Goal: Transaction & Acquisition: Purchase product/service

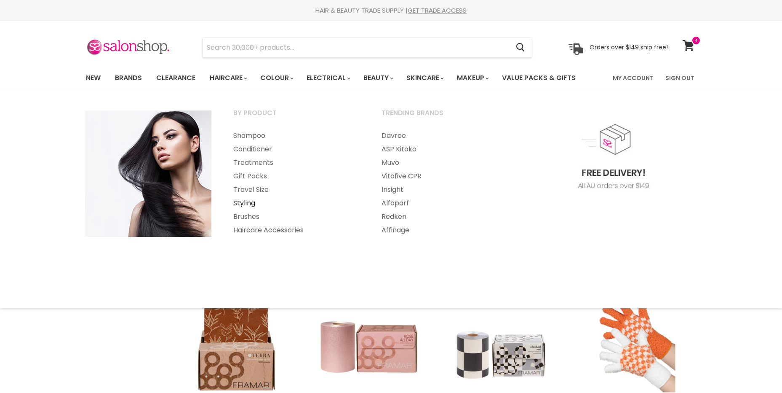
click at [245, 202] on link "Styling" at bounding box center [296, 202] width 147 height 13
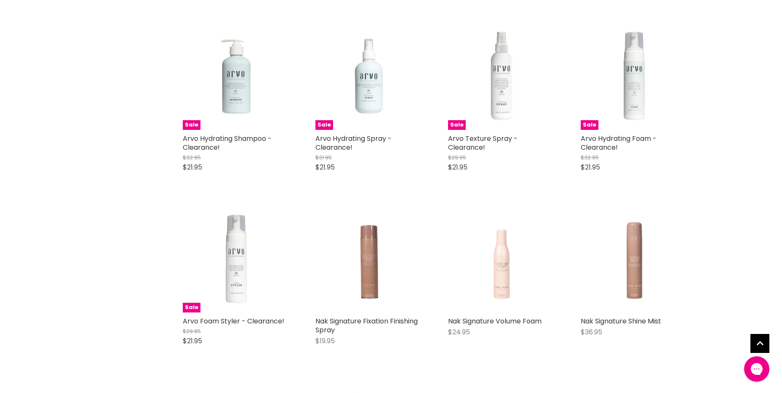
scroll to position [1769, 0]
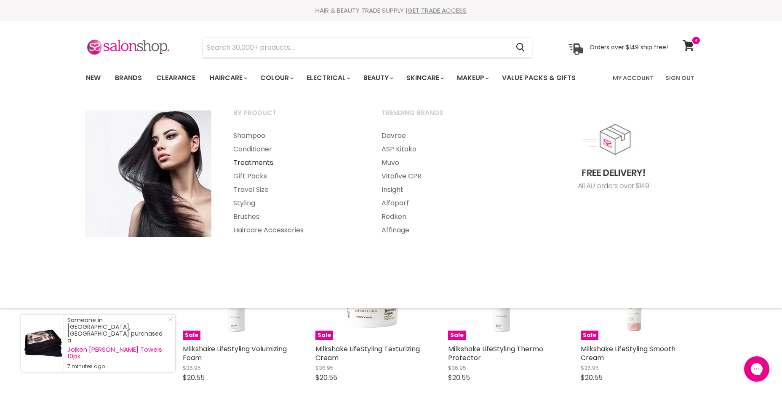
click at [259, 161] on link "Treatments" at bounding box center [296, 162] width 147 height 13
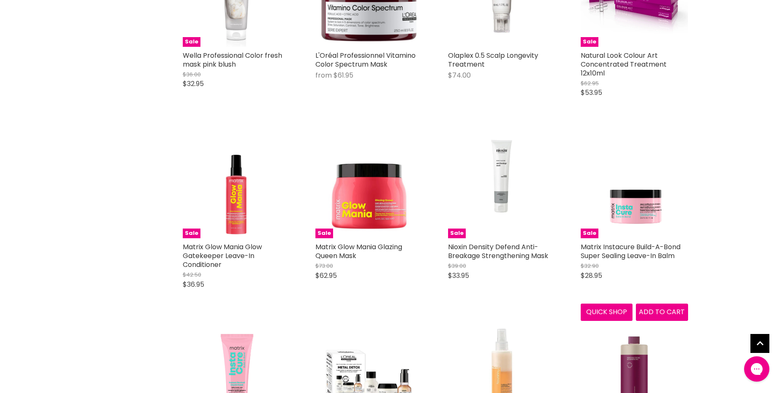
scroll to position [1600, 0]
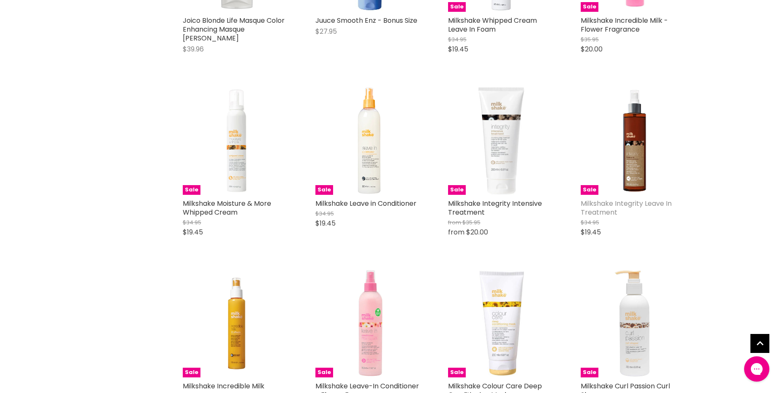
scroll to position [3117, 0]
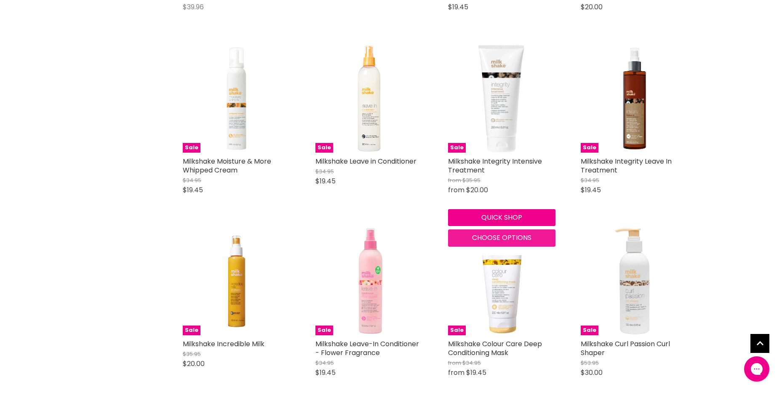
click at [534, 239] on button "Choose options" at bounding box center [501, 237] width 107 height 17
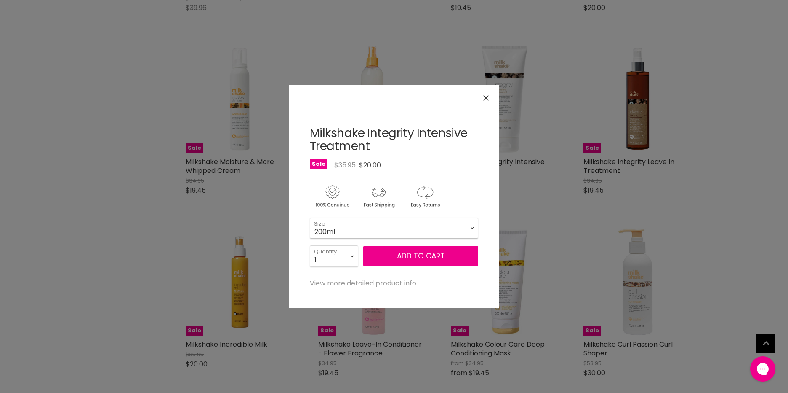
click at [454, 234] on select "200ml 500ml" at bounding box center [394, 227] width 168 height 21
click at [310, 217] on select "200ml 500ml" at bounding box center [394, 227] width 168 height 21
click at [409, 231] on select "200ml 500ml" at bounding box center [394, 227] width 168 height 21
select select "200ml"
click at [310, 217] on select "200ml 500ml" at bounding box center [394, 227] width 168 height 21
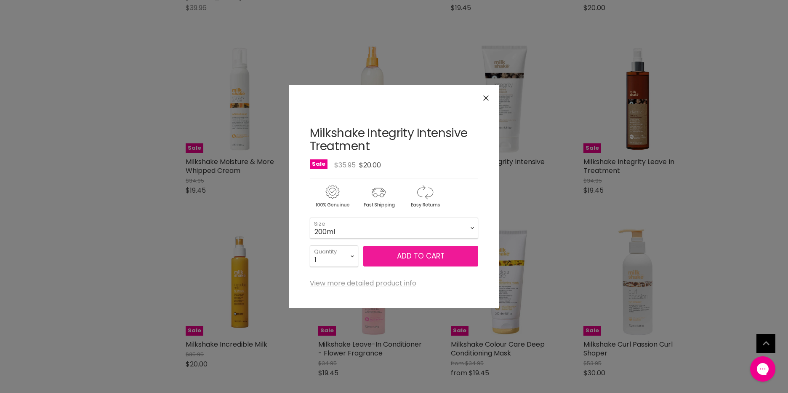
click at [396, 255] on button "Add to cart" at bounding box center [420, 256] width 115 height 21
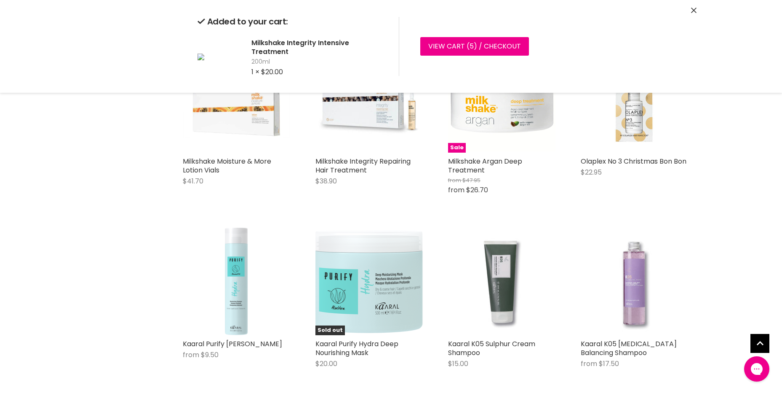
scroll to position [3706, 0]
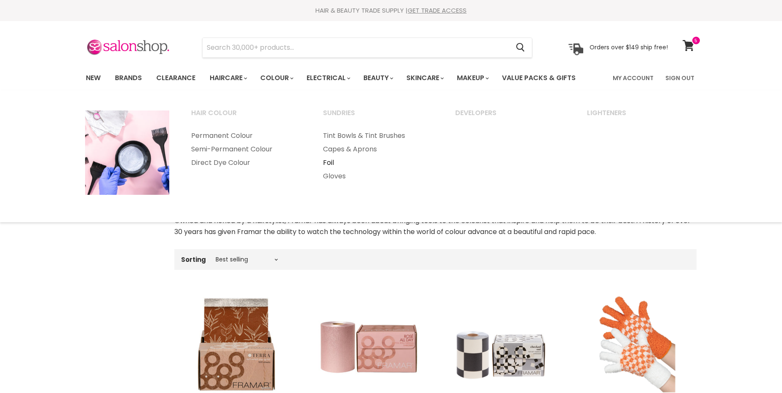
click at [331, 161] on link "Foil" at bounding box center [378, 162] width 131 height 13
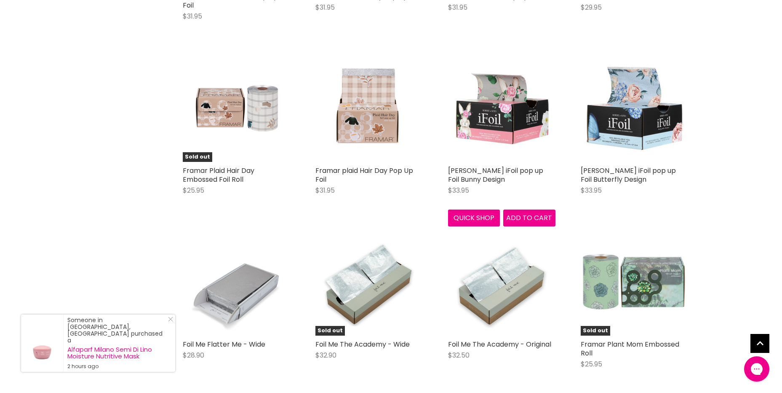
scroll to position [1221, 0]
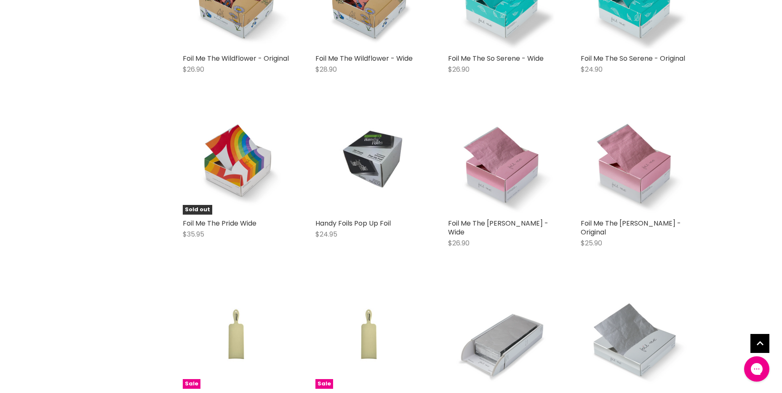
scroll to position [3833, 0]
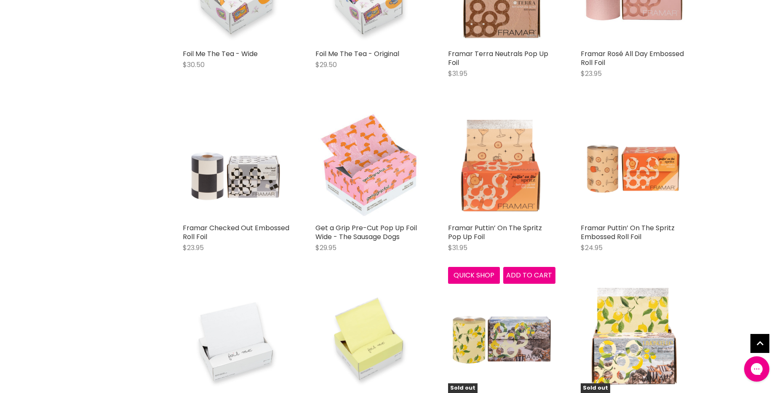
scroll to position [211, 0]
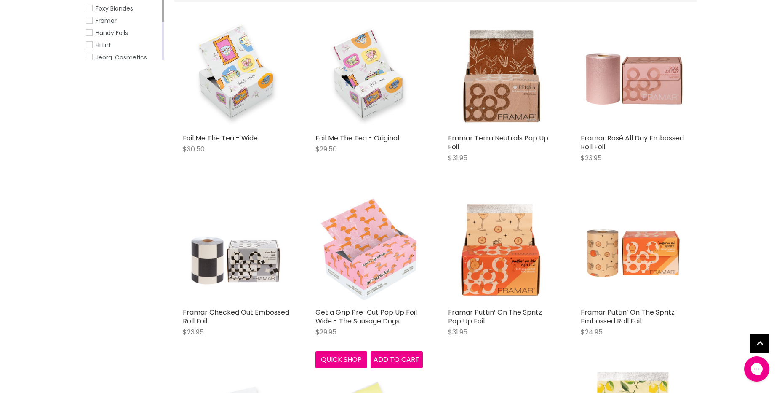
click at [355, 249] on img "Main content" at bounding box center [368, 249] width 107 height 107
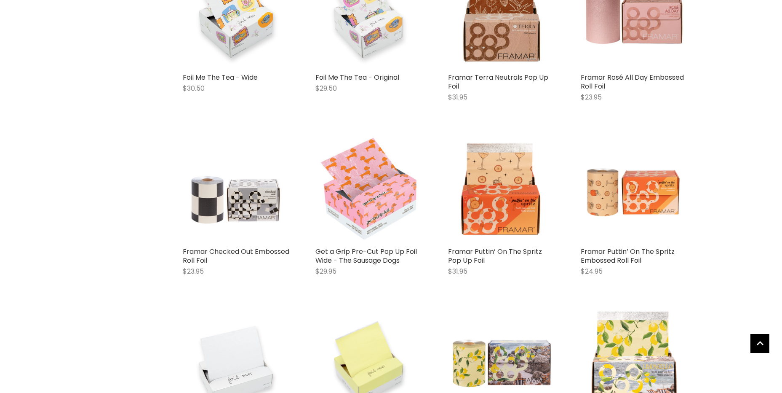
scroll to position [187, 0]
